Goal: Task Accomplishment & Management: Manage account settings

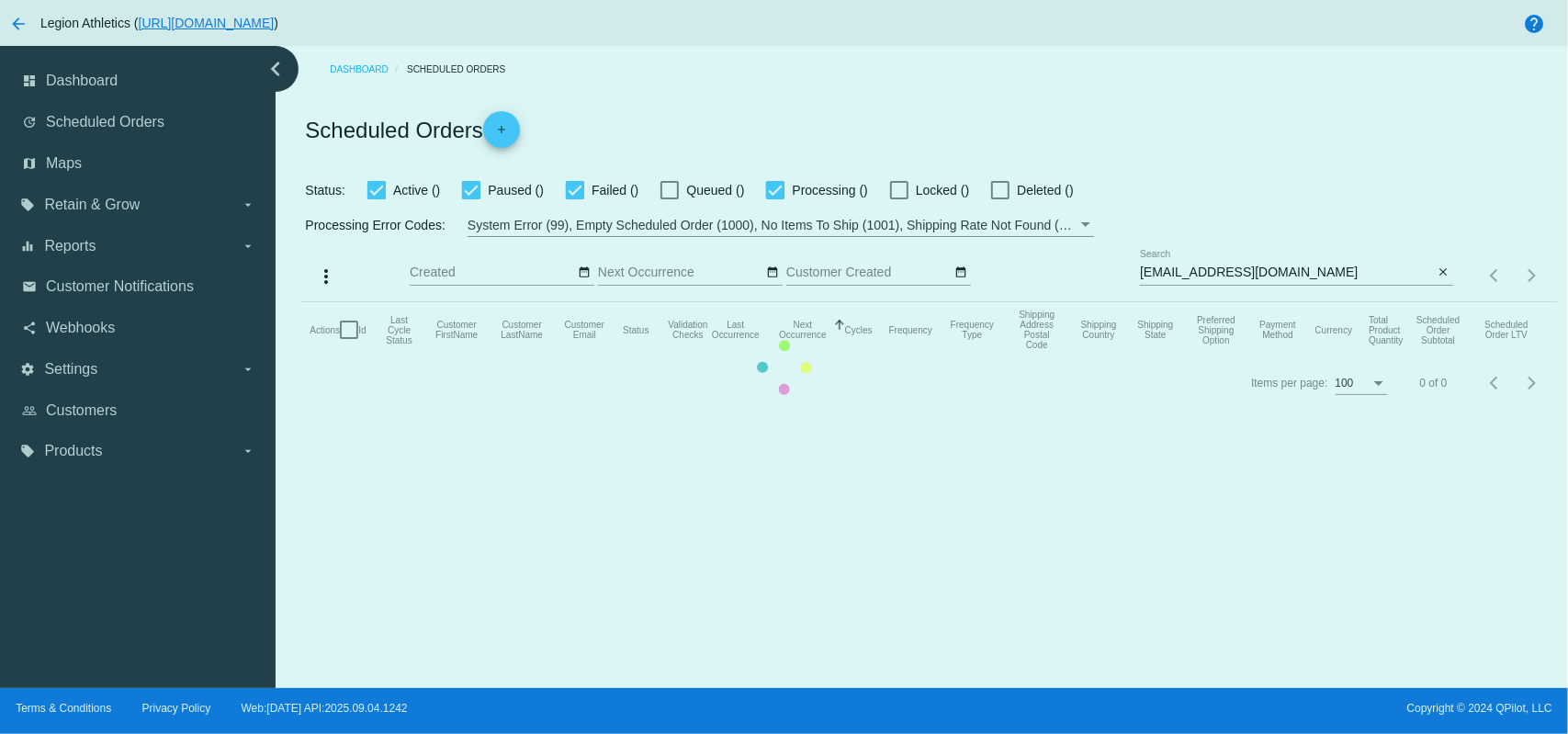
drag, startPoint x: 0, startPoint y: 0, endPoint x: 881, endPoint y: 4, distance: 881.0
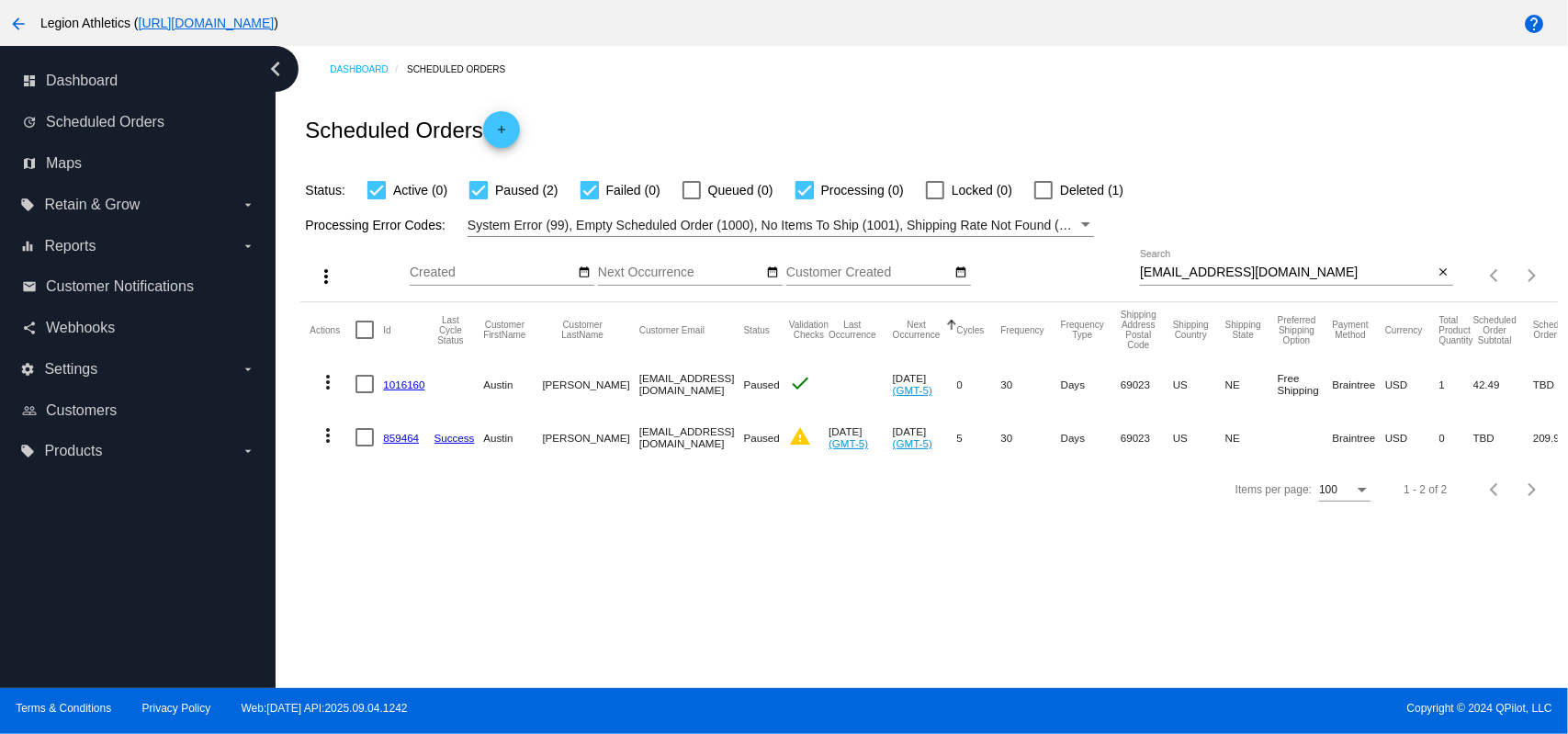
click at [1230, 271] on input "[EMAIL_ADDRESS][DOMAIN_NAME]" at bounding box center [1287, 273] width 294 height 15
paste input "larryjacobjr"
click at [1206, 159] on div "Scheduled Orders add" at bounding box center [928, 129] width 1257 height 74
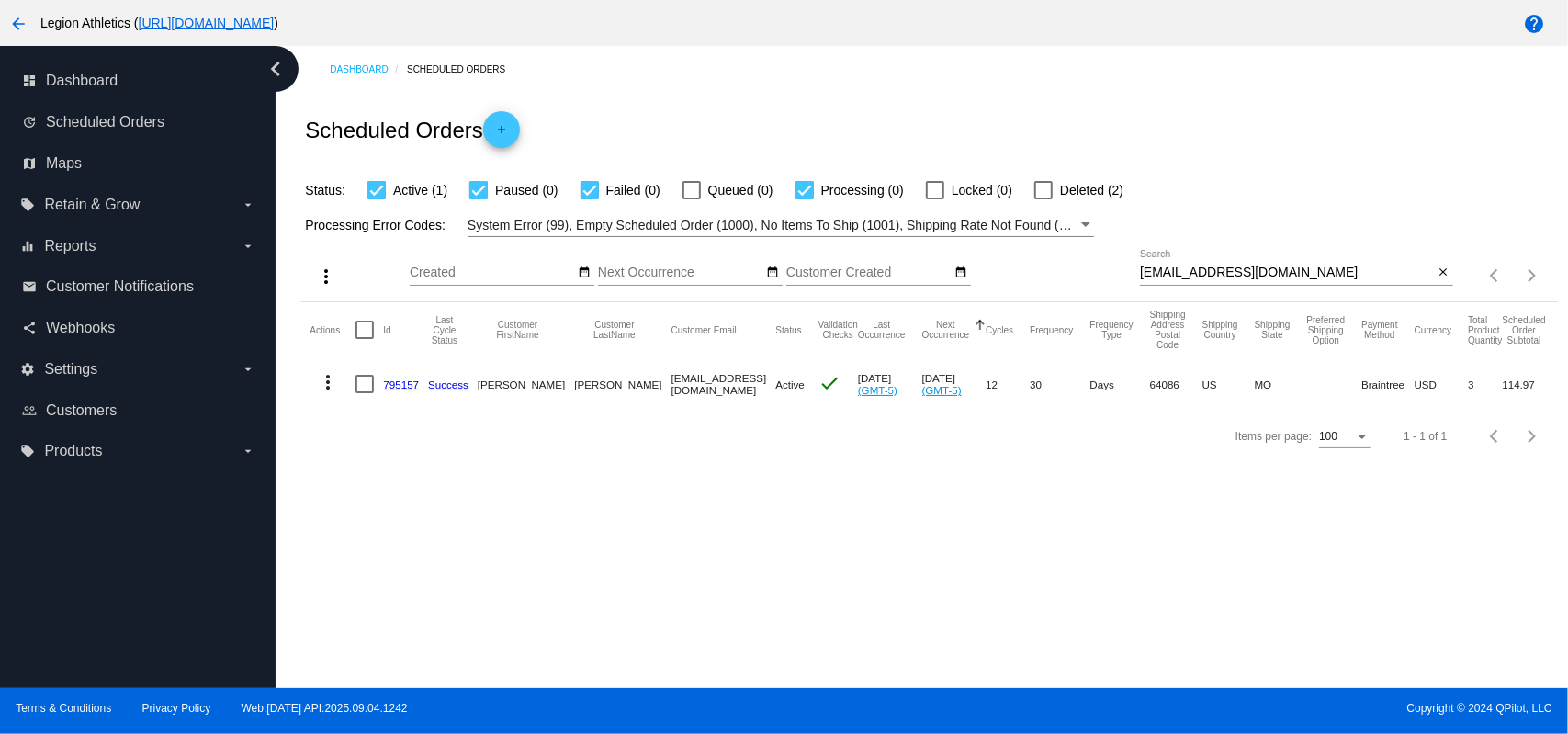
click at [1224, 266] on input "[EMAIL_ADDRESS][DOMAIN_NAME]" at bounding box center [1287, 273] width 294 height 15
paste input "Not at all. Just going through some financial issues and don’t want an order to…"
click at [1128, 120] on div "Scheduled Orders add" at bounding box center [928, 129] width 1257 height 74
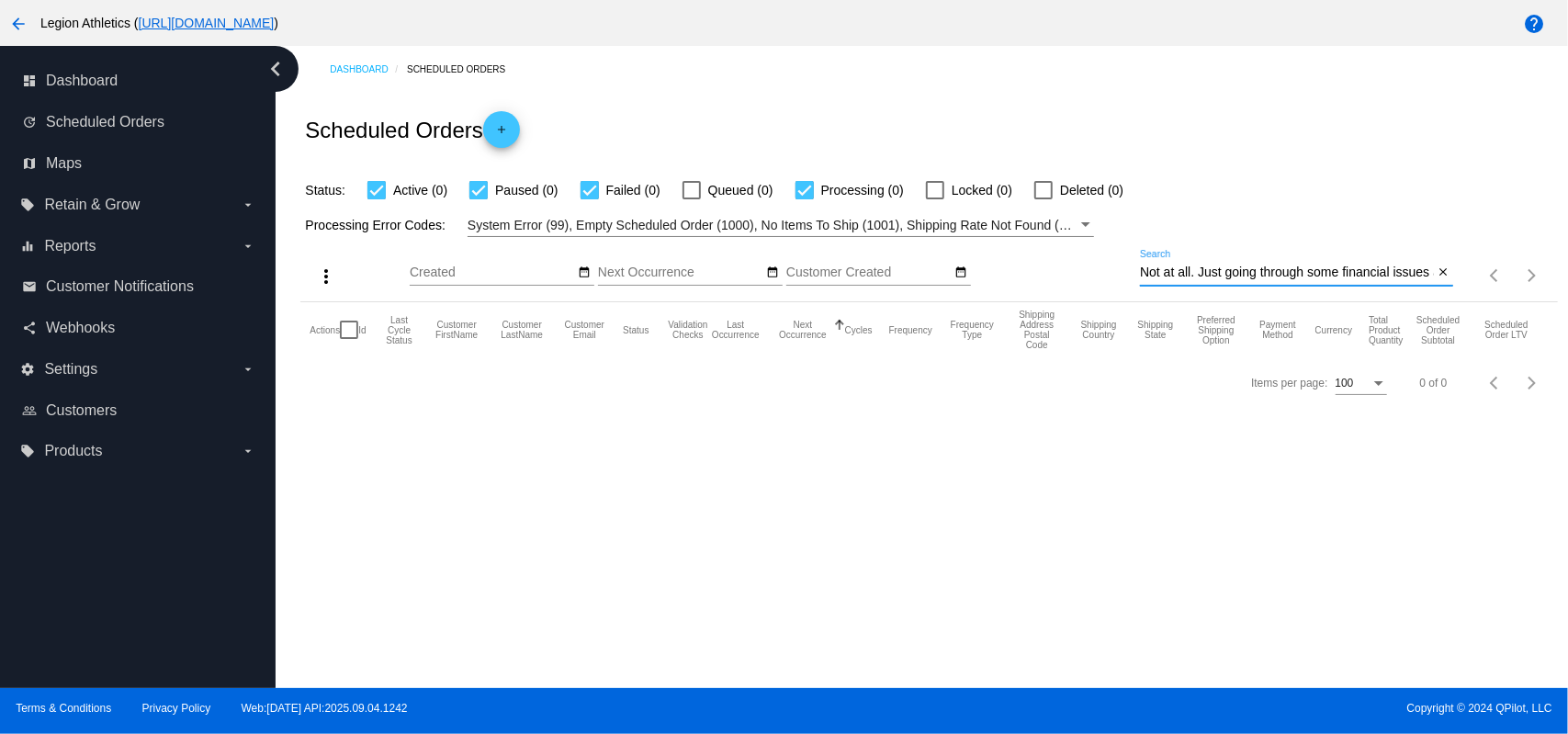
click at [1298, 277] on input "Not at all. Just going through some financial issues and don’t want an order to…" at bounding box center [1287, 273] width 294 height 15
paste input "I hope this email finds you well. Thanks for the heads up — I completely unders…"
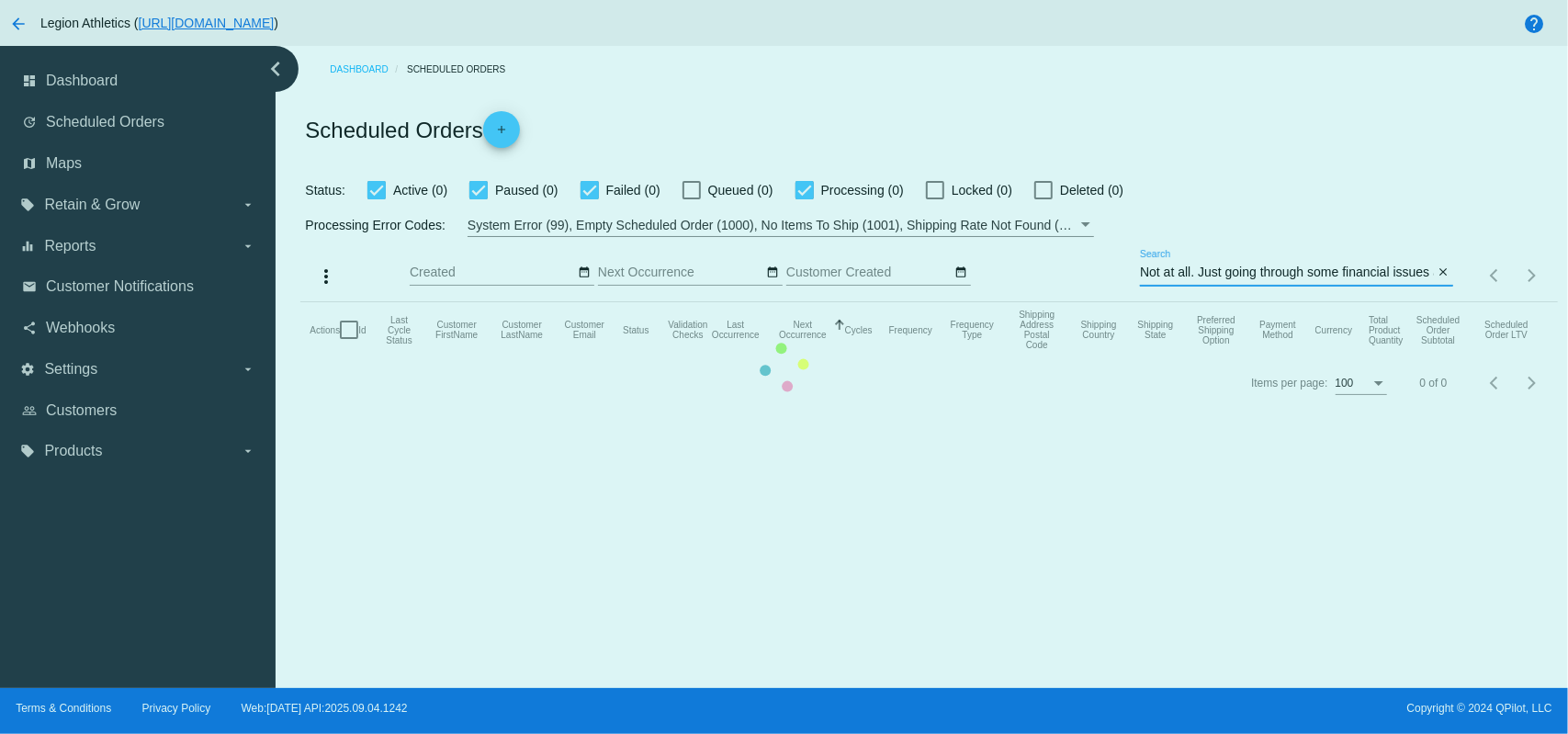
click at [1297, 302] on mat-table "Actions Id Last Cycle Status Customer FirstName Customer LastName Customer Emai…" at bounding box center [928, 329] width 1257 height 55
click at [1296, 302] on mat-table "Actions Id Last Cycle Status Customer FirstName Customer LastName Customer Emai…" at bounding box center [928, 329] width 1257 height 55
click at [1293, 302] on mat-table "Actions Id Last Cycle Status Customer FirstName Customer LastName Customer Emai…" at bounding box center [928, 329] width 1257 height 55
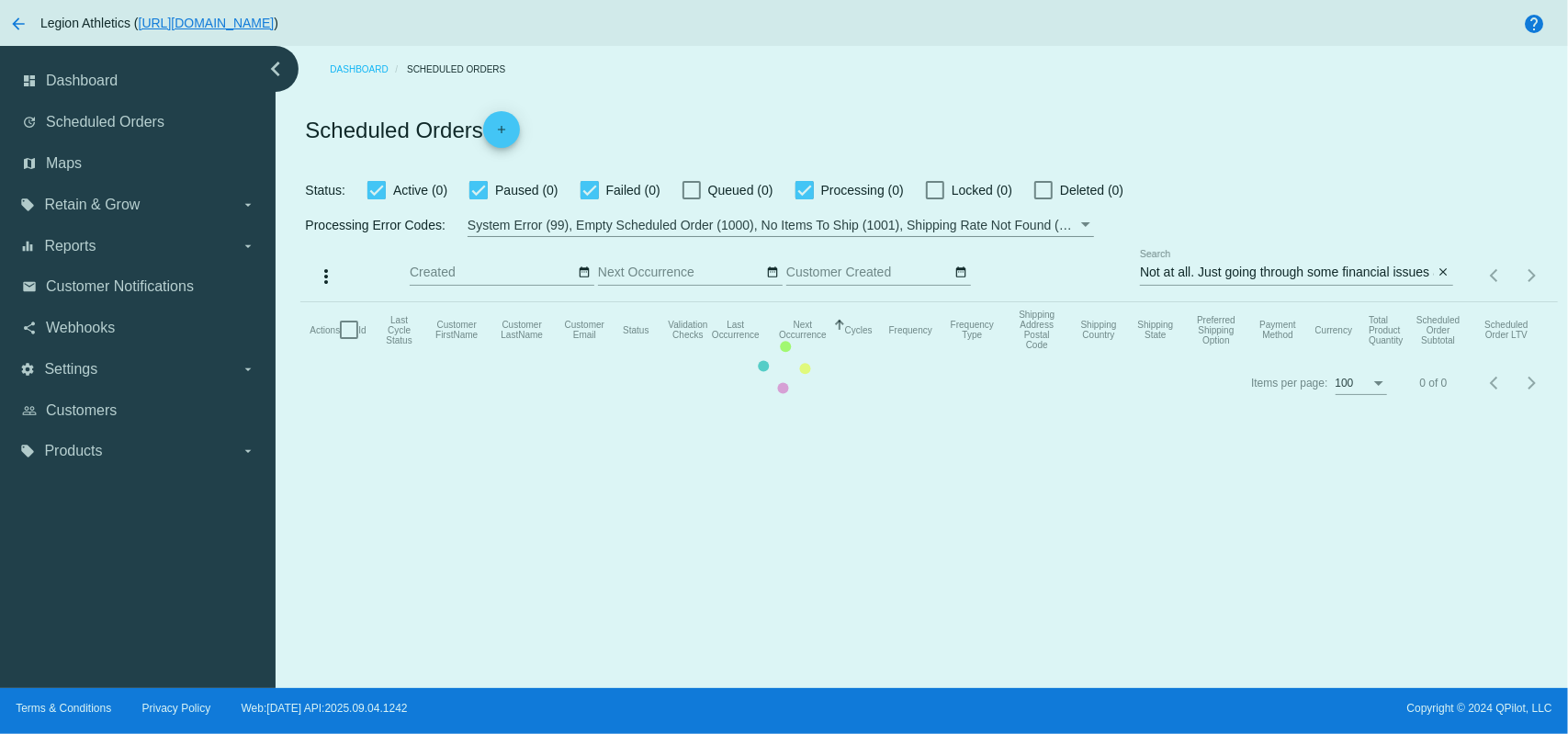
click at [814, 302] on mat-table "Actions Id Last Cycle Status Customer FirstName Customer LastName Customer Emai…" at bounding box center [928, 329] width 1257 height 55
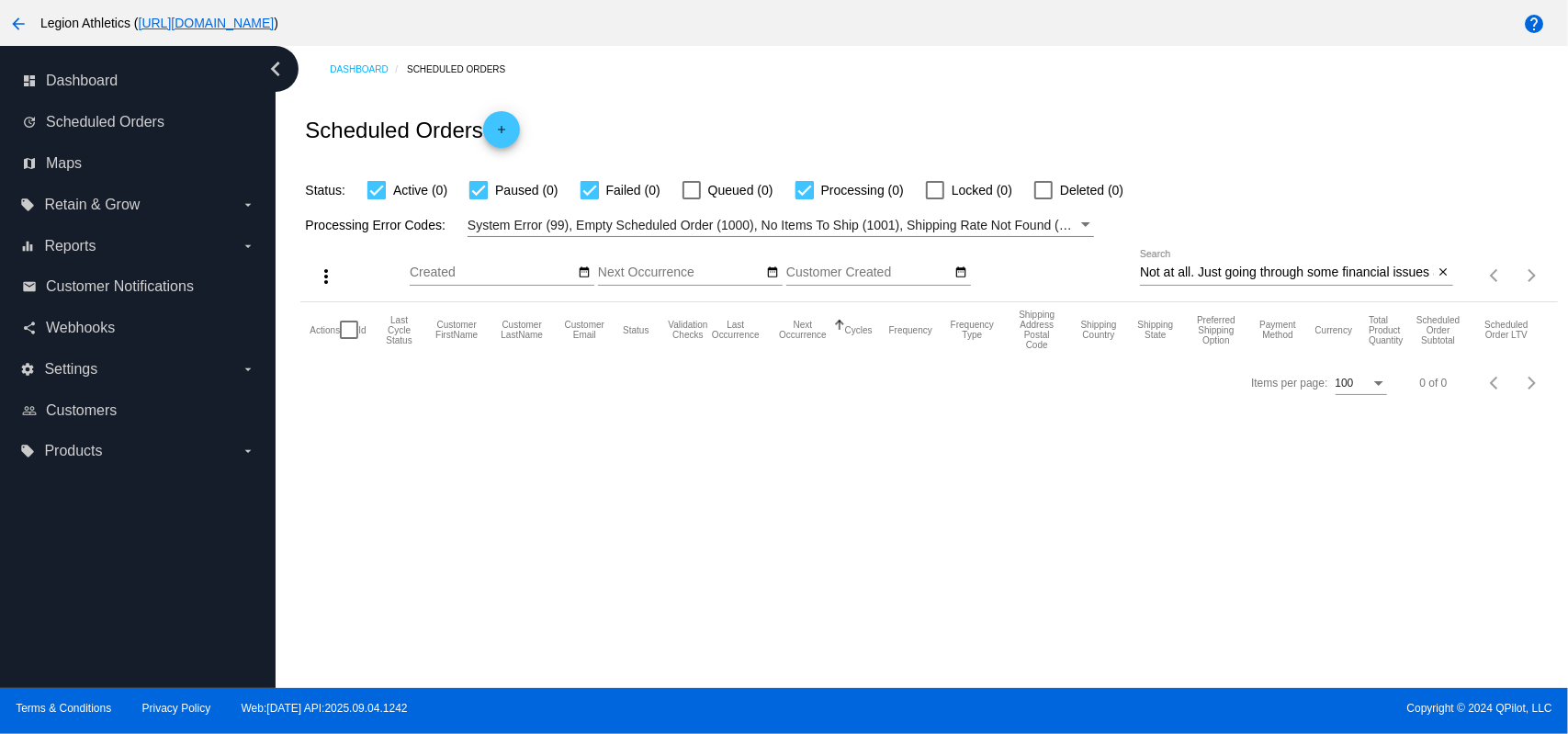
click at [1166, 273] on input "Not at all. Just going through some financial issues and don’t want an order to…" at bounding box center [1287, 273] width 294 height 15
paste input "[EMAIL_ADDRESS][DOMAIN_NAME]"
type input "[EMAIL_ADDRESS][DOMAIN_NAME]"
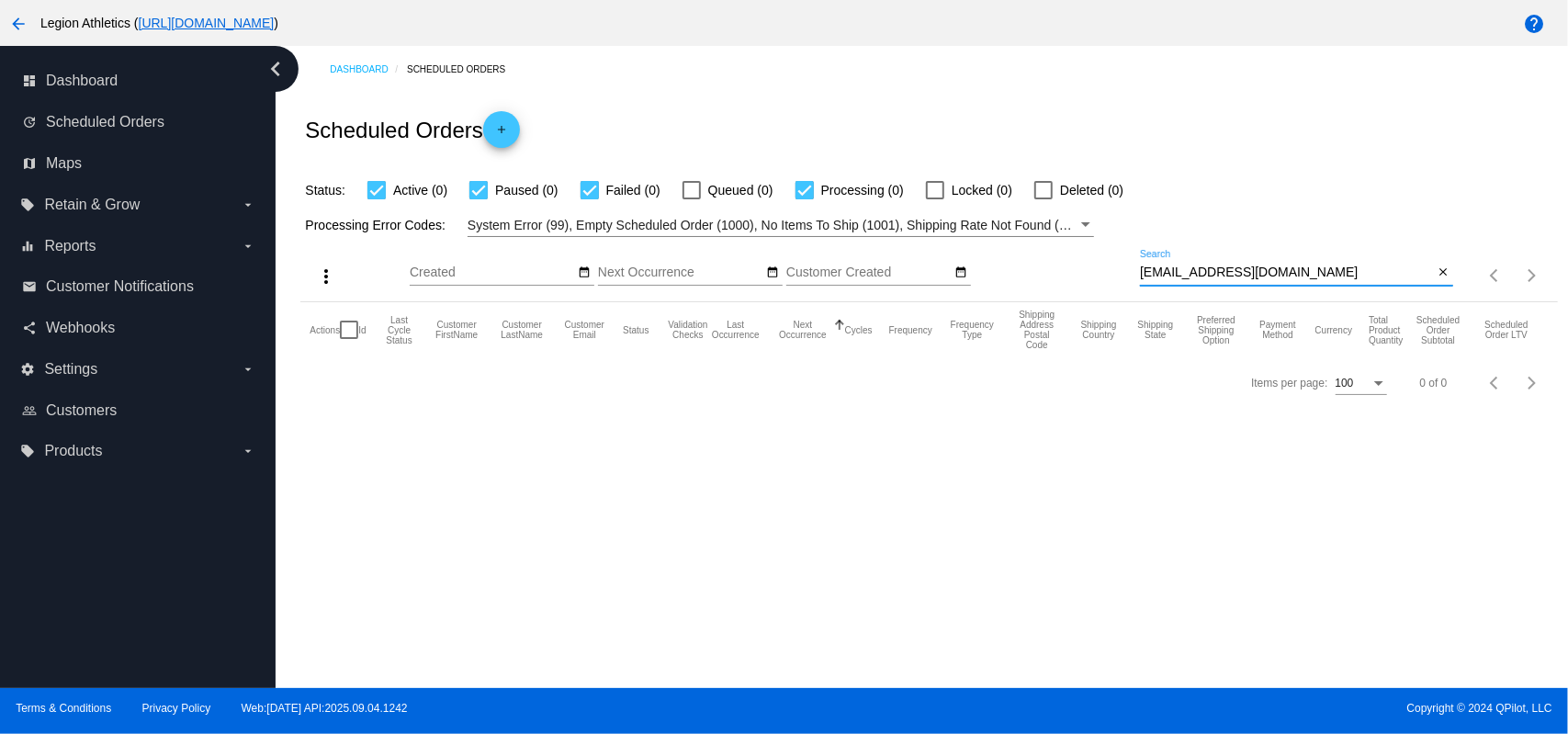
click at [1070, 112] on div "Scheduled Orders add" at bounding box center [928, 129] width 1257 height 74
